Goal: Task Accomplishment & Management: Use online tool/utility

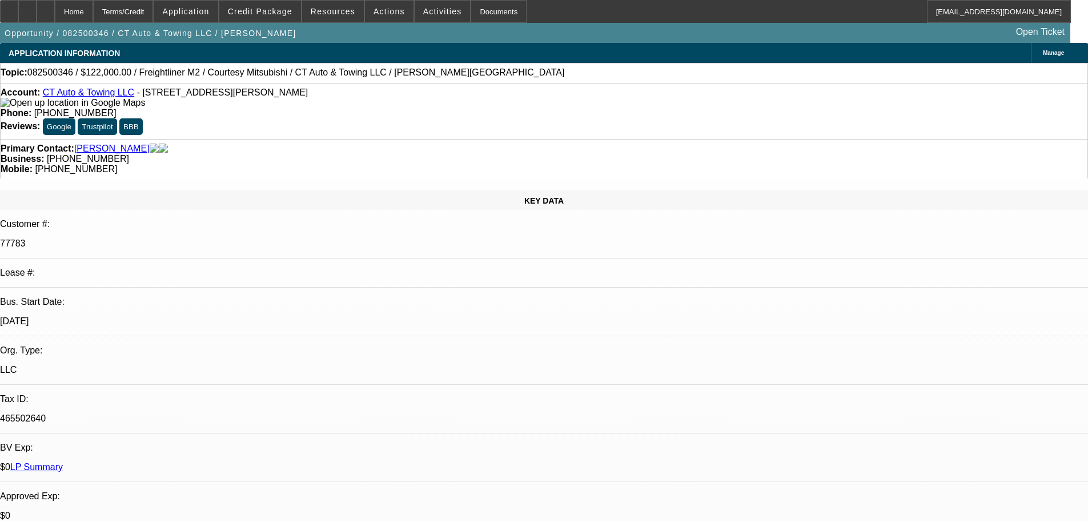
select select "0"
select select "3"
select select "0"
select select "6"
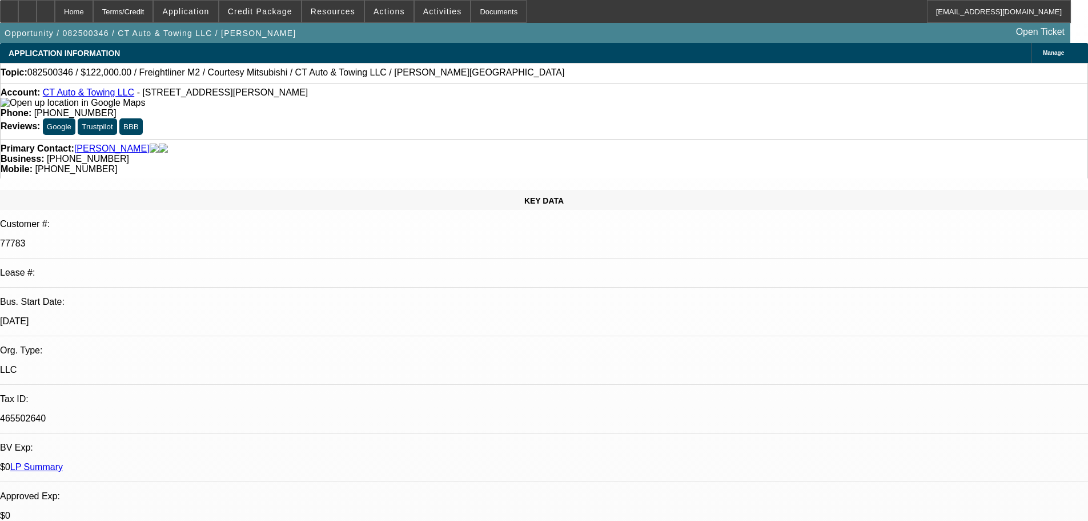
select select "0"
select select "3"
select select "0"
select select "6"
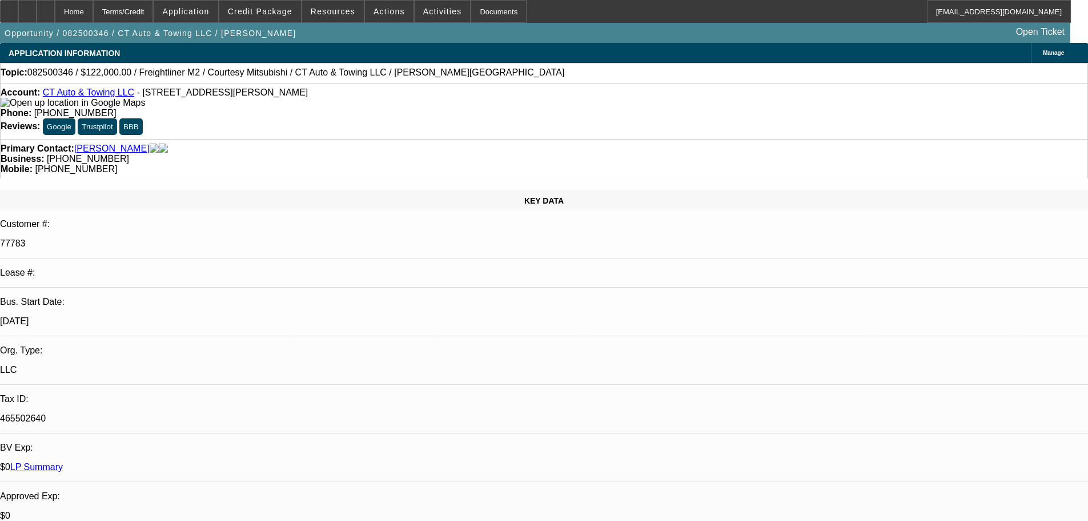
select select "0"
select select "3"
select select "0"
select select "6"
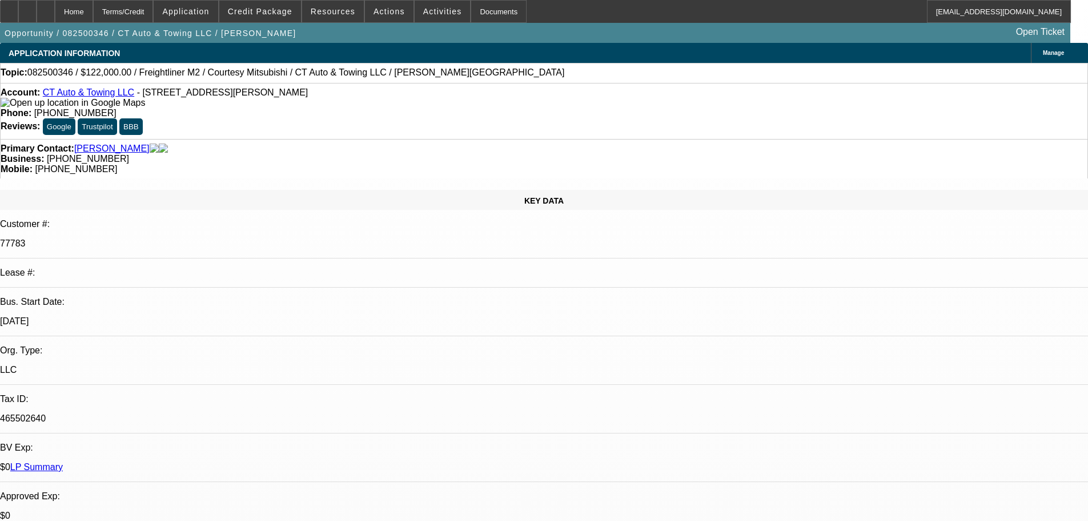
select select "0"
select select "3"
select select "0"
select select "6"
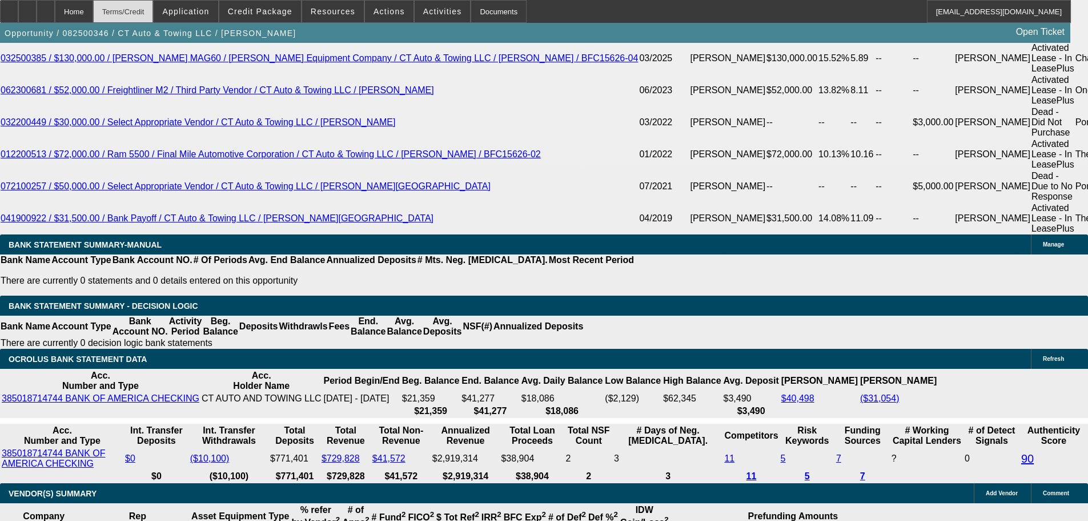
scroll to position [2075, 0]
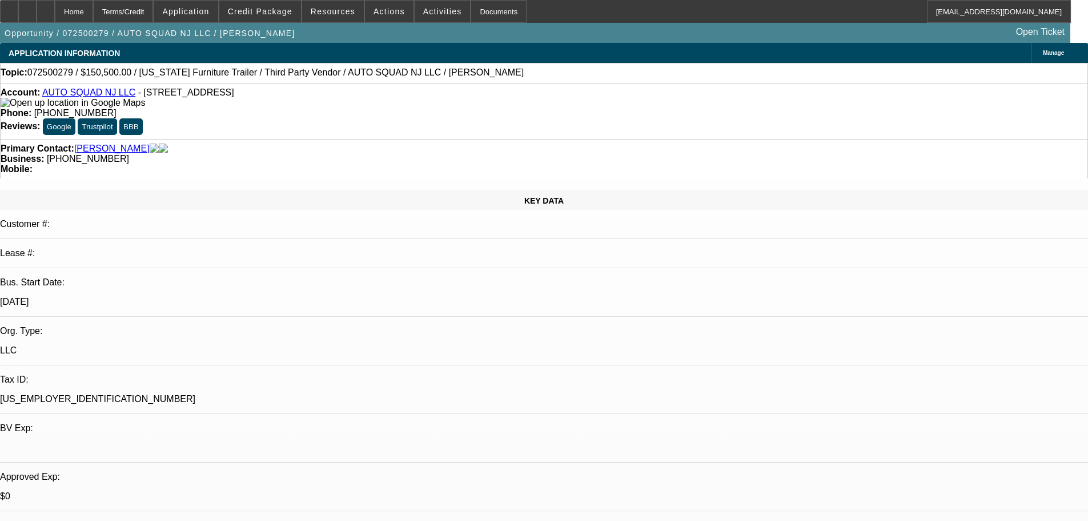
select select "0"
select select "2"
select select "0"
select select "1"
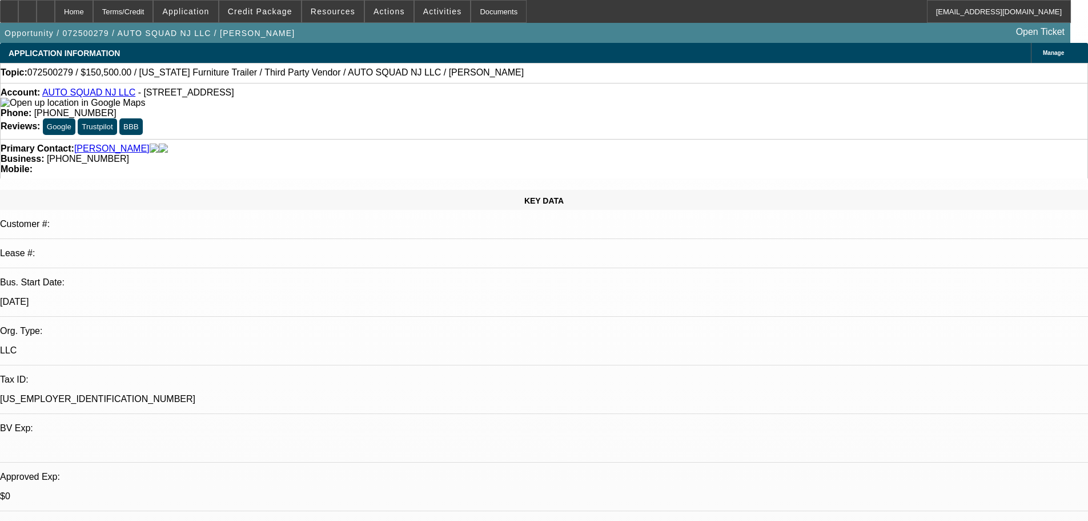
select select "0"
select select "2"
select select "0"
select select "1"
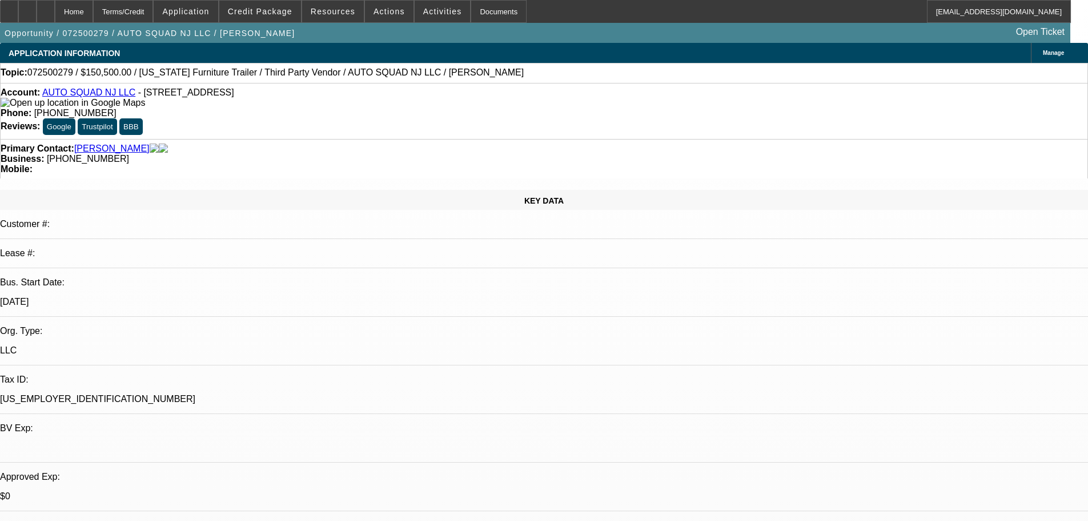
select select "0"
select select "2"
select select "0"
select select "1"
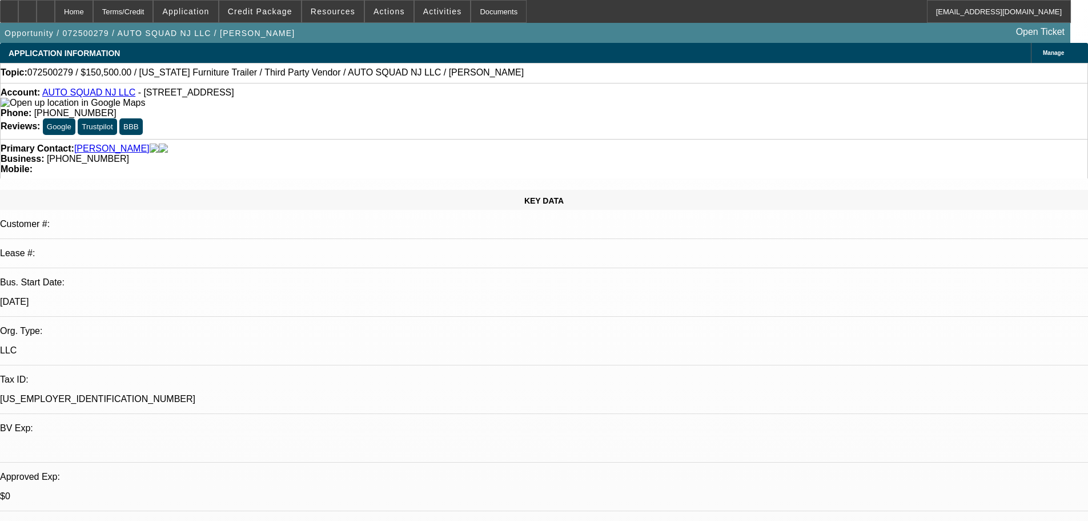
select select "0"
select select "6"
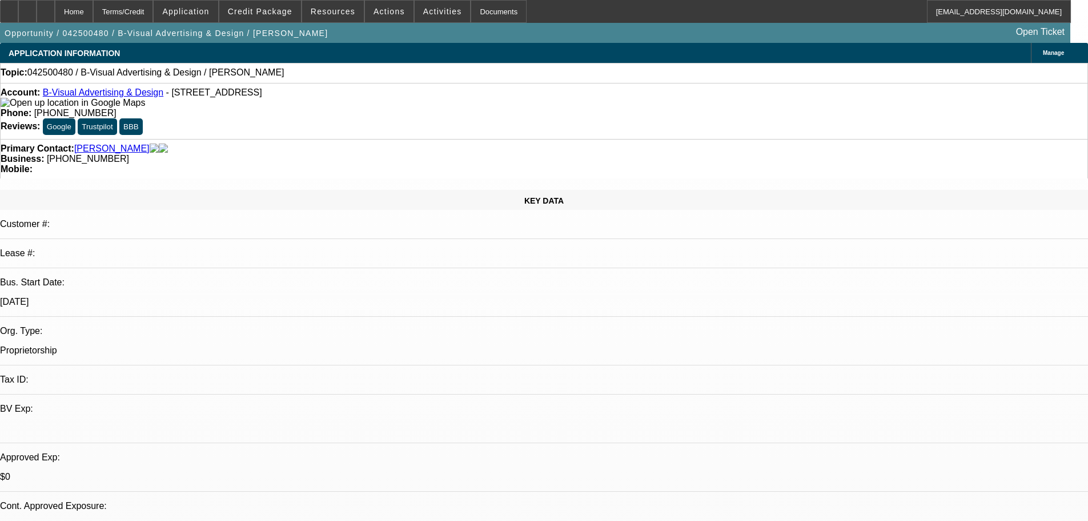
select select "0"
select select "2"
select select "0.1"
select select "4"
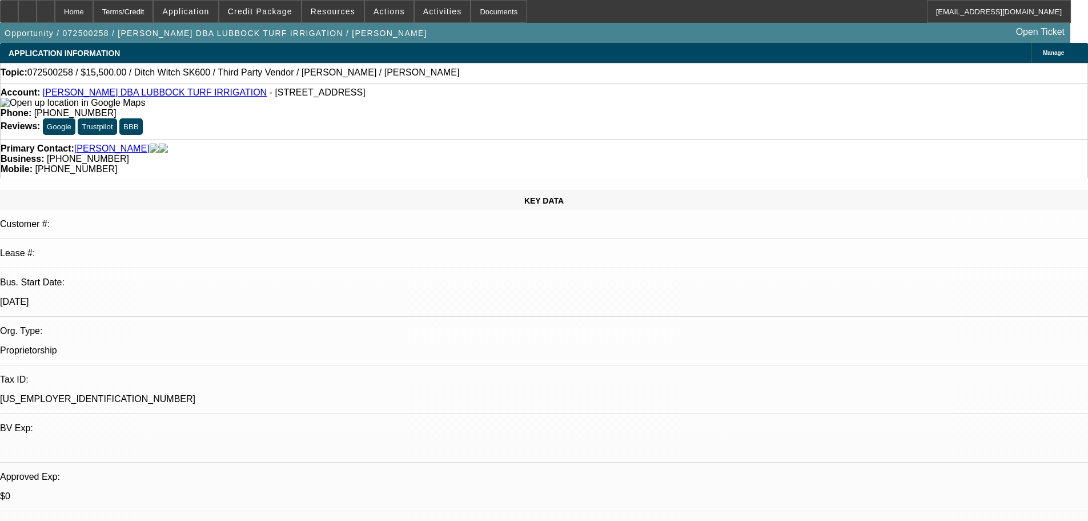
select select "0"
select select "3"
select select "0.1"
select select "4"
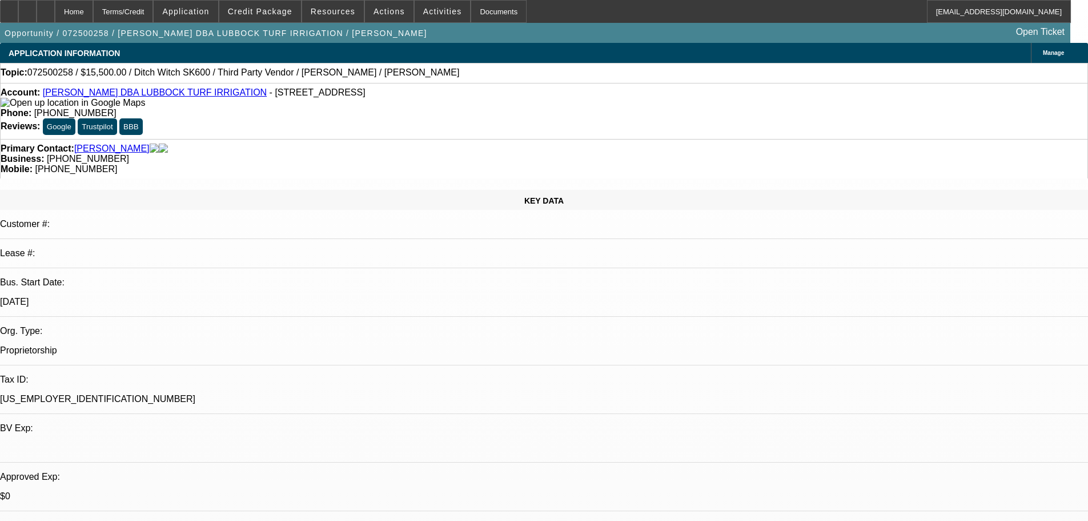
select select "0"
select select "3"
select select "0"
select select "6"
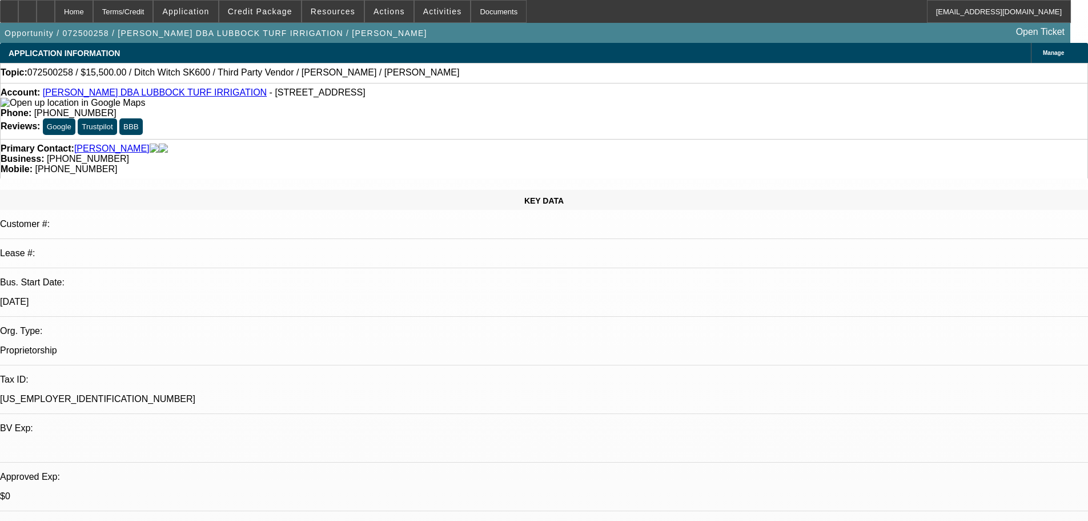
select select "0"
select select "3"
select select "0"
select select "6"
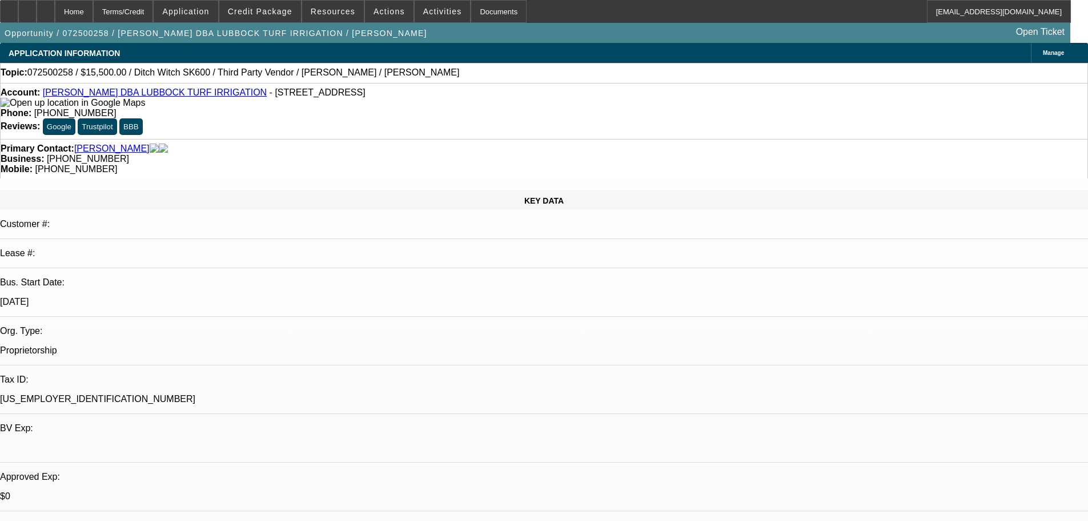
select select "0"
select select "3"
select select "0"
select select "6"
